Goal: Navigation & Orientation: Find specific page/section

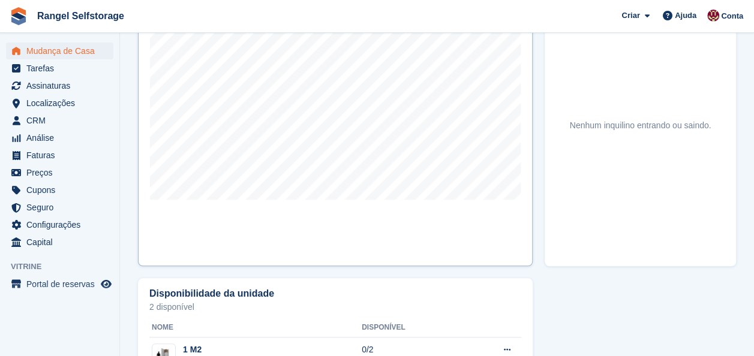
scroll to position [300, 0]
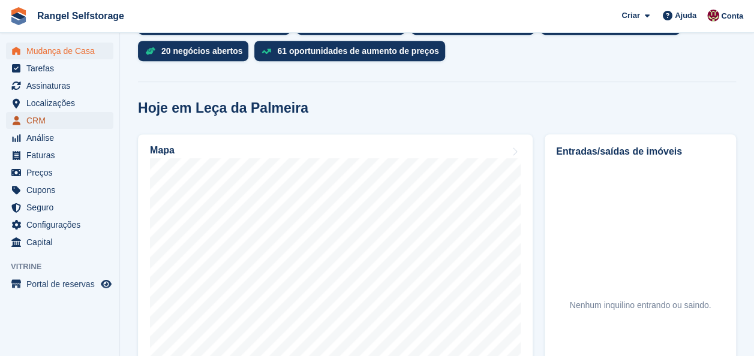
click at [50, 122] on span "CRM" at bounding box center [62, 120] width 72 height 17
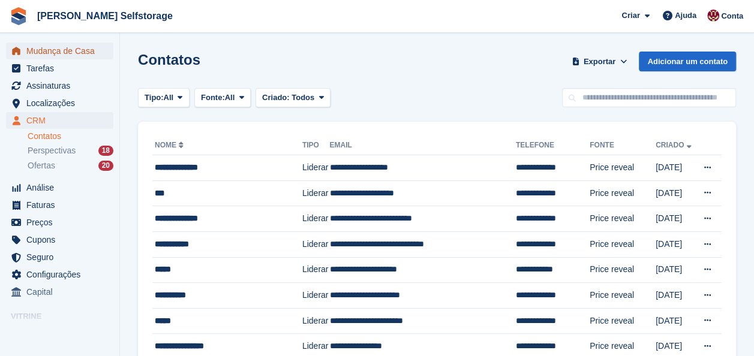
click at [55, 55] on span "Mudança de Casa" at bounding box center [62, 51] width 72 height 17
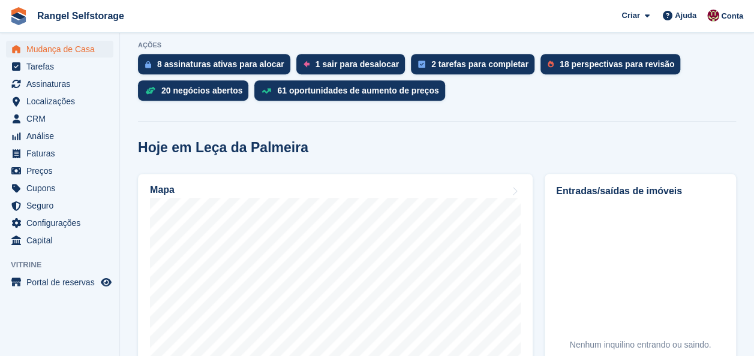
scroll to position [360, 0]
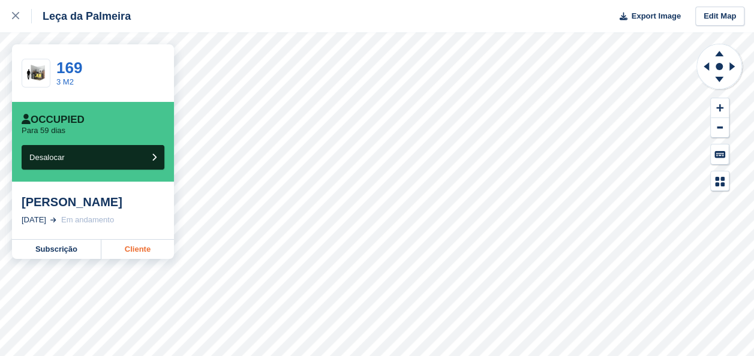
click at [130, 259] on link "Cliente" at bounding box center [137, 249] width 73 height 19
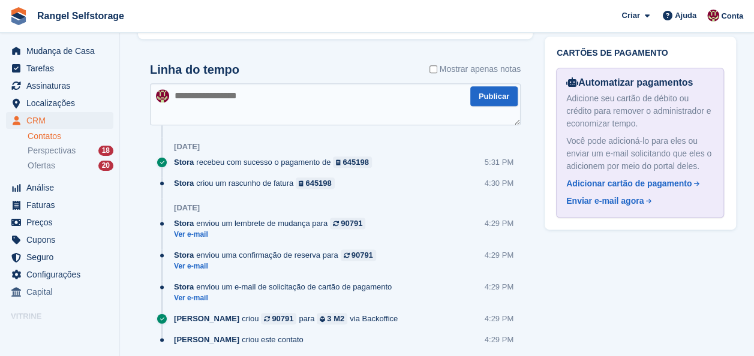
scroll to position [688, 0]
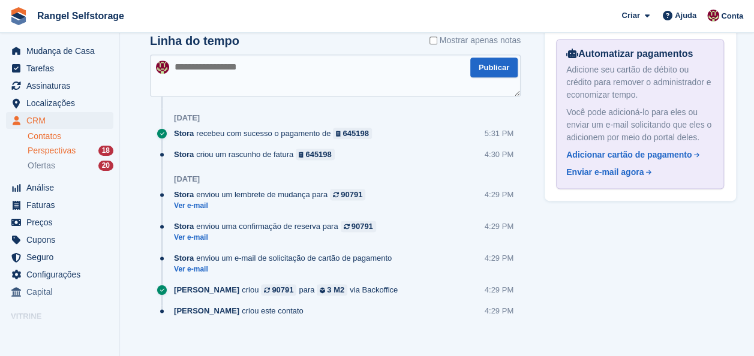
click at [52, 146] on span "Perspectivas" at bounding box center [52, 150] width 48 height 11
